Goal: Find specific page/section: Find specific page/section

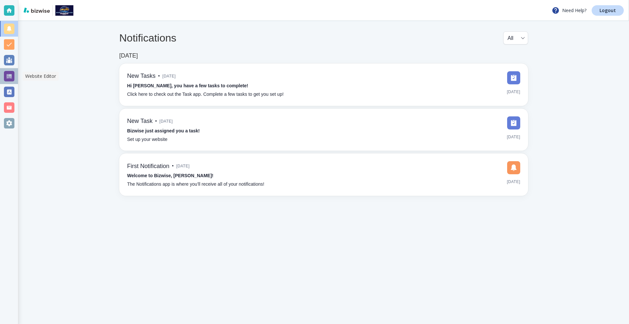
click at [12, 78] on div at bounding box center [9, 76] width 10 height 10
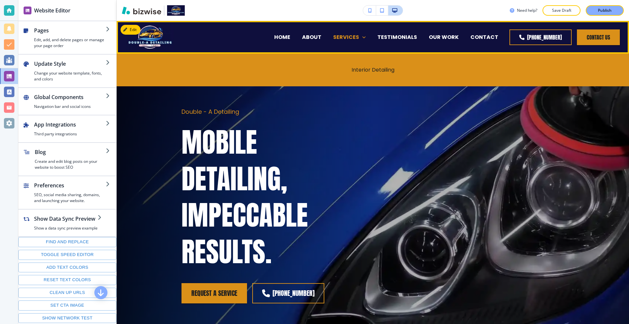
click at [359, 34] on p "SERVICES" at bounding box center [346, 37] width 26 height 8
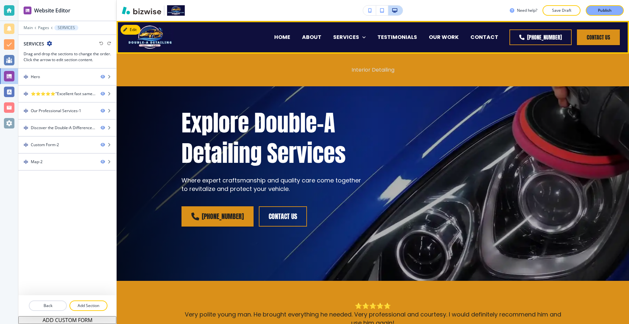
click at [360, 70] on p "Interior Detailing" at bounding box center [372, 70] width 43 height 8
